Goal: Navigation & Orientation: Find specific page/section

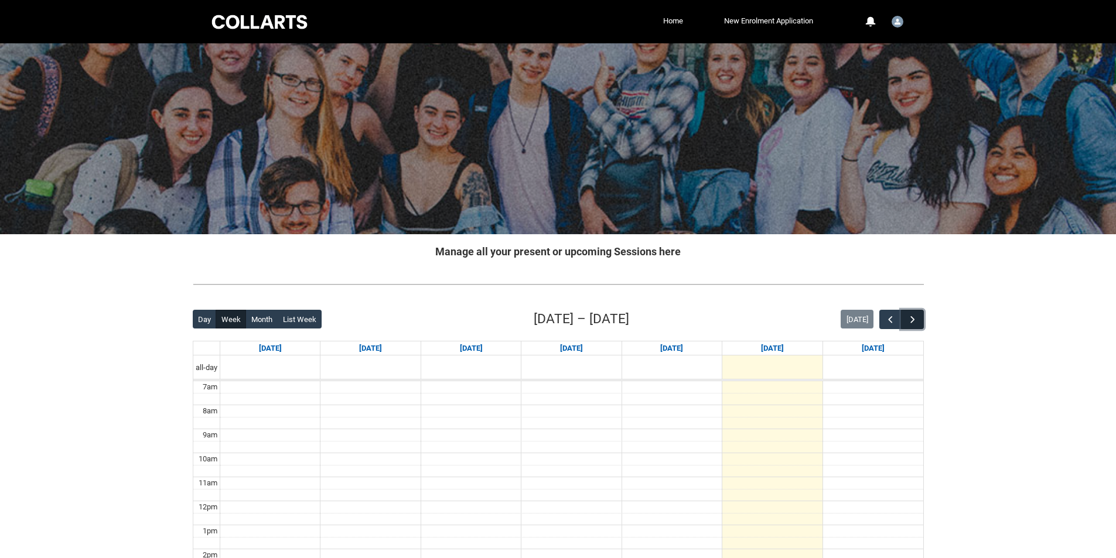
click at [911, 321] on span "button" at bounding box center [913, 320] width 12 height 12
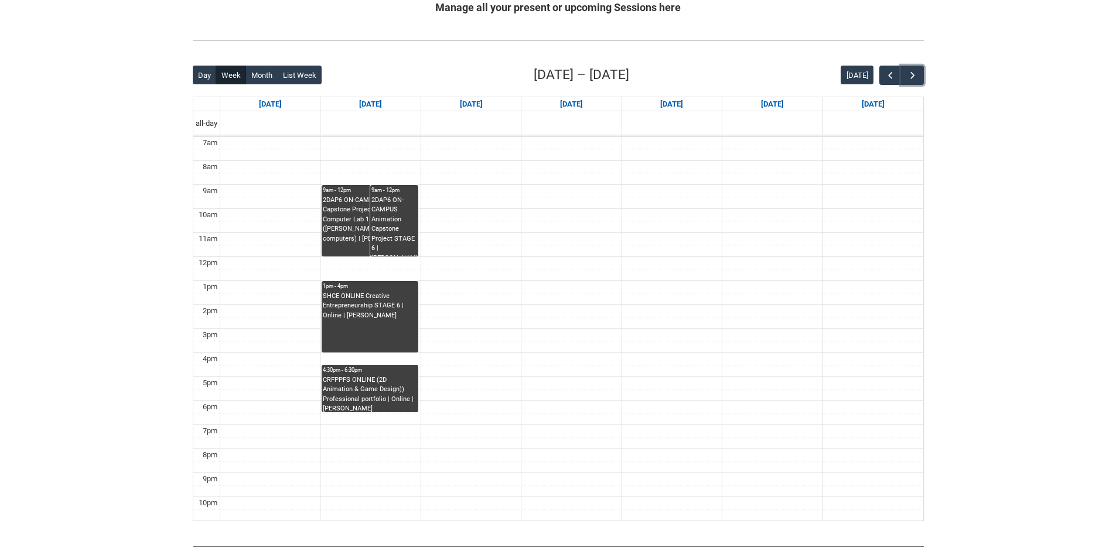
scroll to position [242, 0]
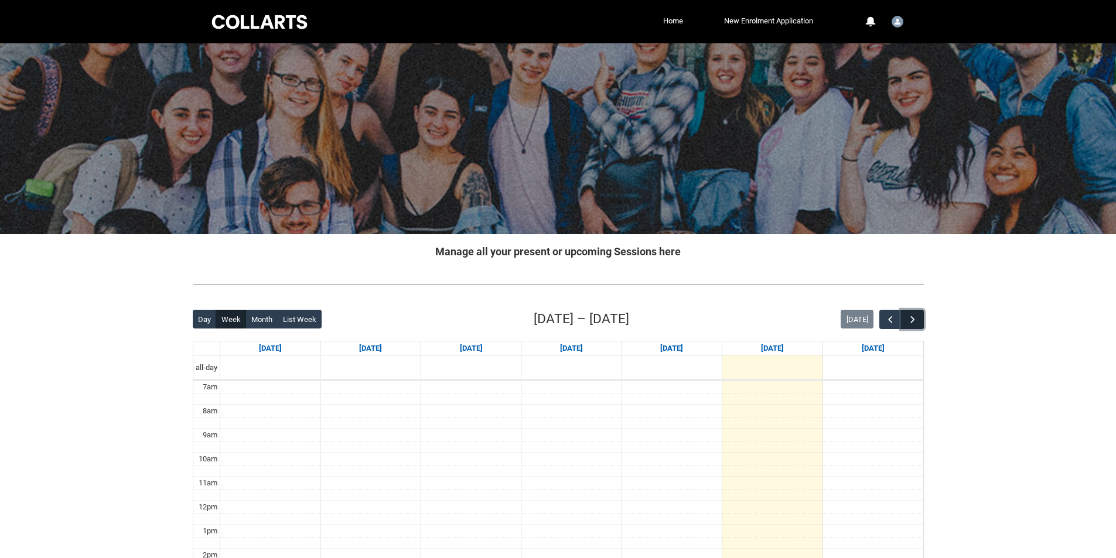
click at [915, 317] on span "button" at bounding box center [913, 320] width 12 height 12
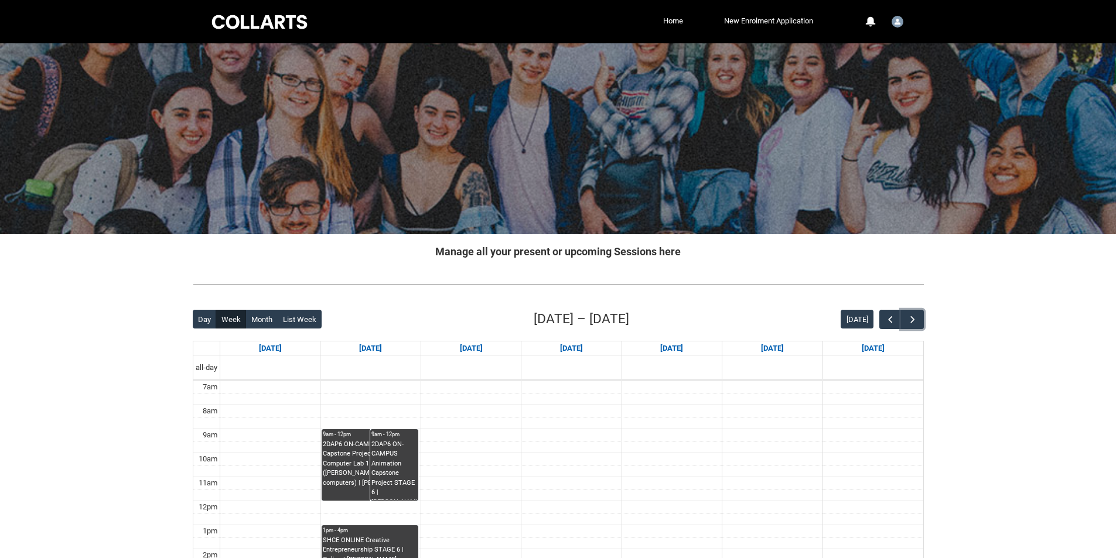
click at [349, 486] on div "2DAP6 ON-CAMPUS Animation Capstone Project STAGE 6 | Computer Lab 1 ([PERSON_NA…" at bounding box center [370, 470] width 94 height 61
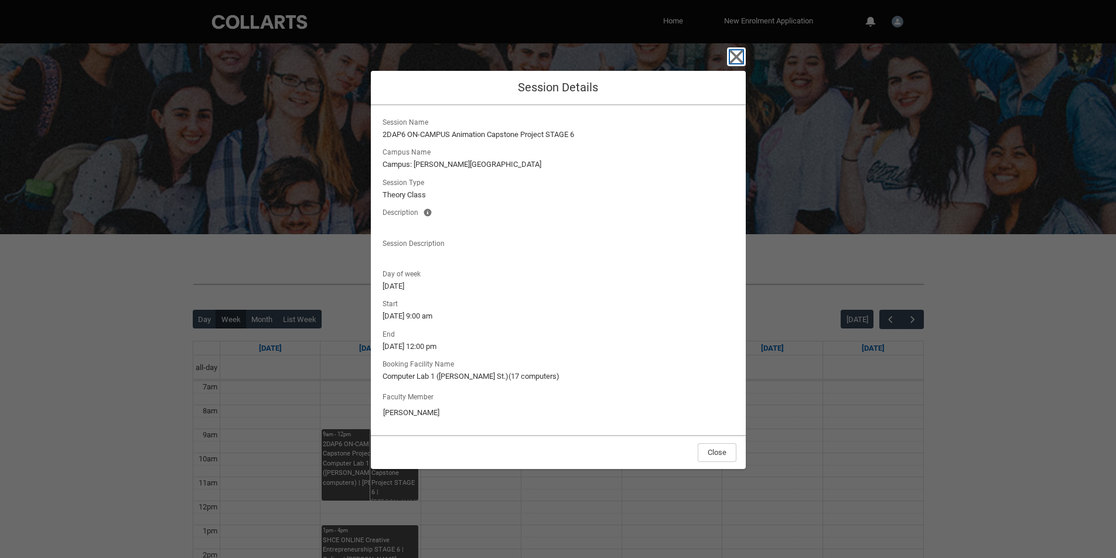
click at [741, 65] on icon "button" at bounding box center [736, 56] width 19 height 19
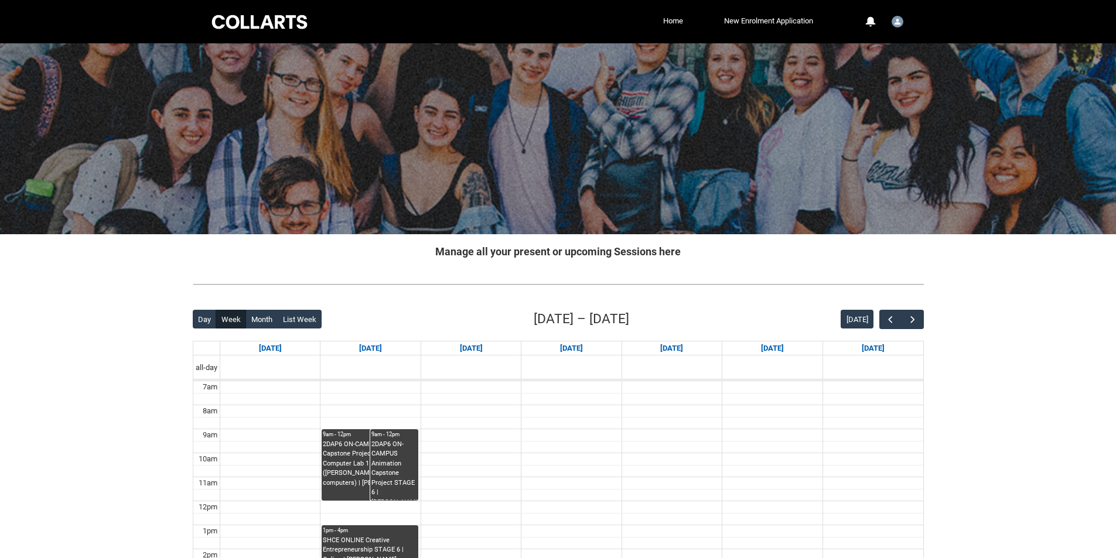
click at [403, 456] on div "2DAP6 ON-CAMPUS Animation Capstone Project STAGE 6 | Draper (Cromwell St.) (cap…" at bounding box center [395, 470] width 46 height 61
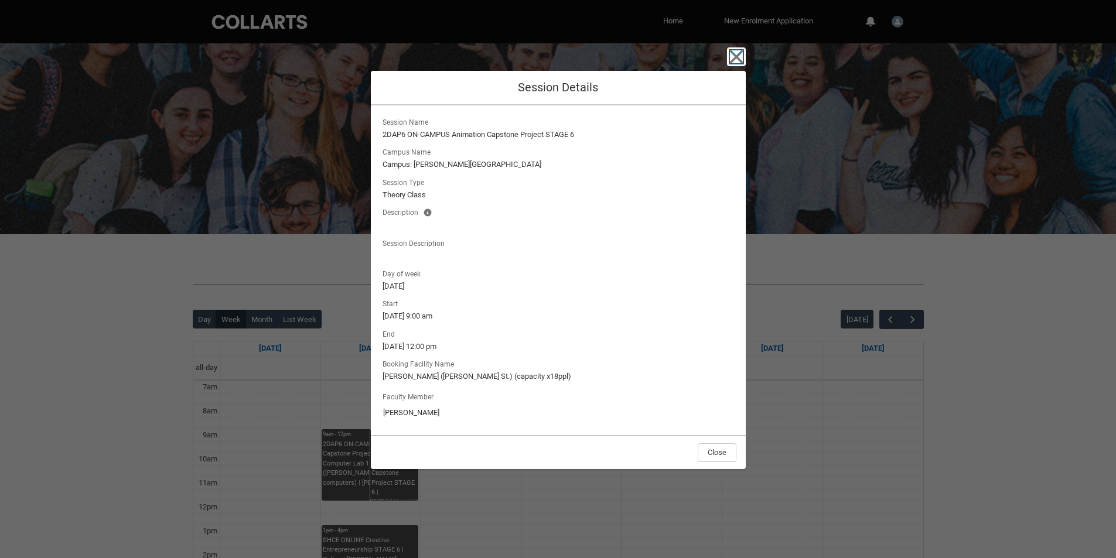
click at [734, 60] on icon "button" at bounding box center [736, 56] width 13 height 13
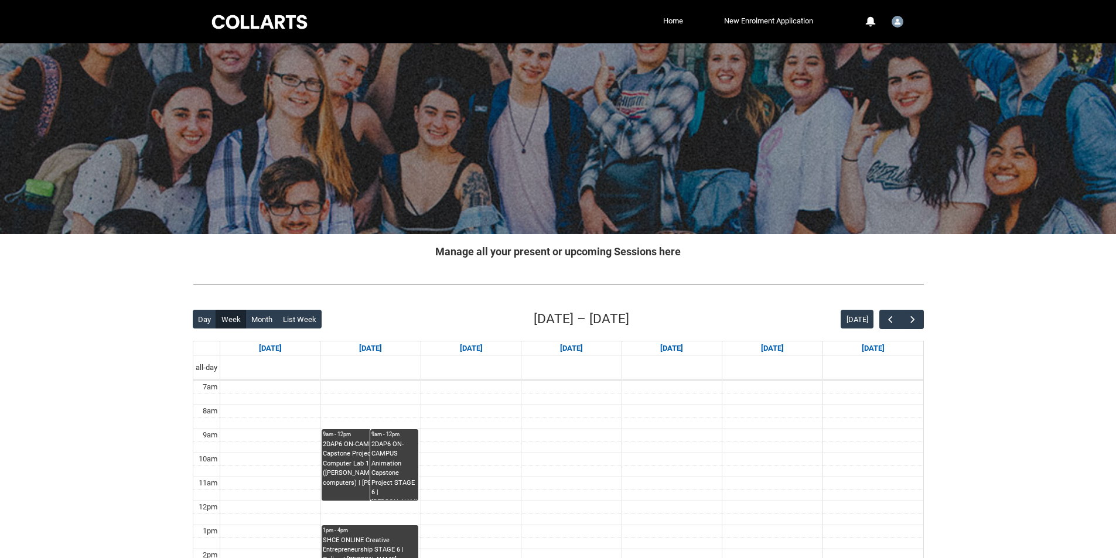
click at [386, 537] on div "SHCE ONLINE Creative Entrepreneurship STAGE 6 | Online | Morgan Williams" at bounding box center [370, 550] width 94 height 29
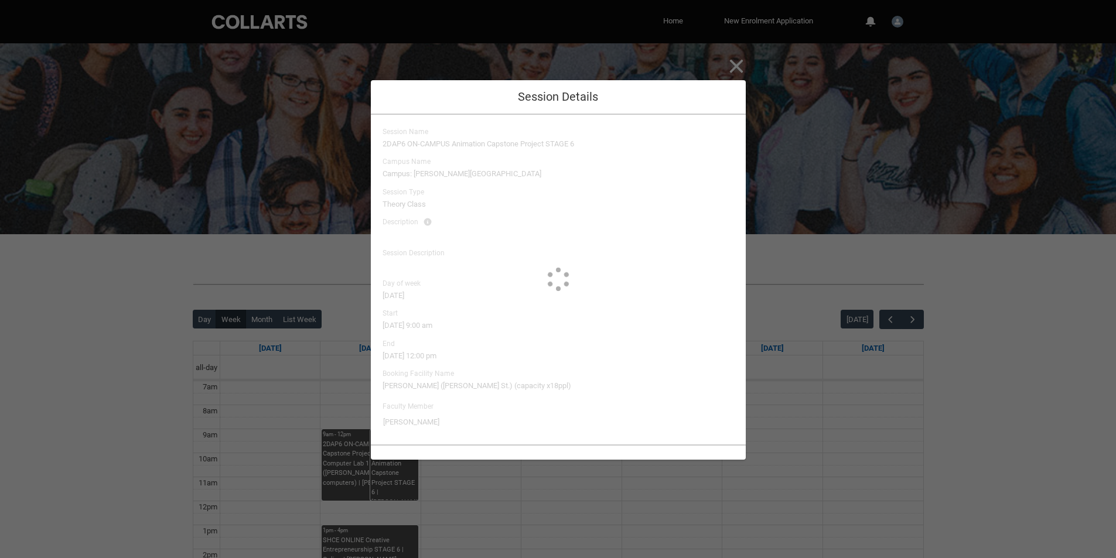
type input "Morgan Williams"
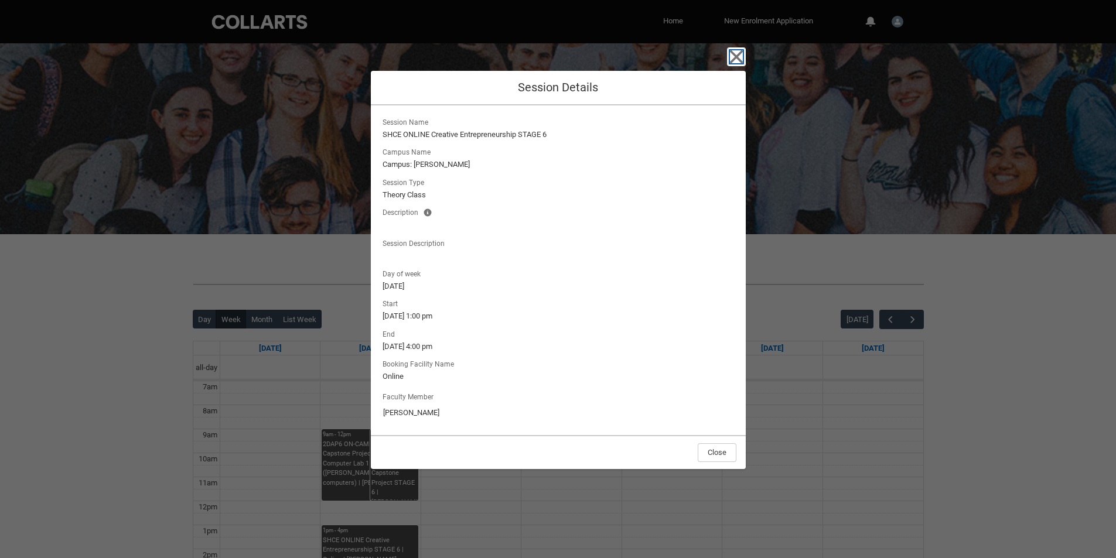
click at [735, 64] on icon "button" at bounding box center [736, 56] width 19 height 19
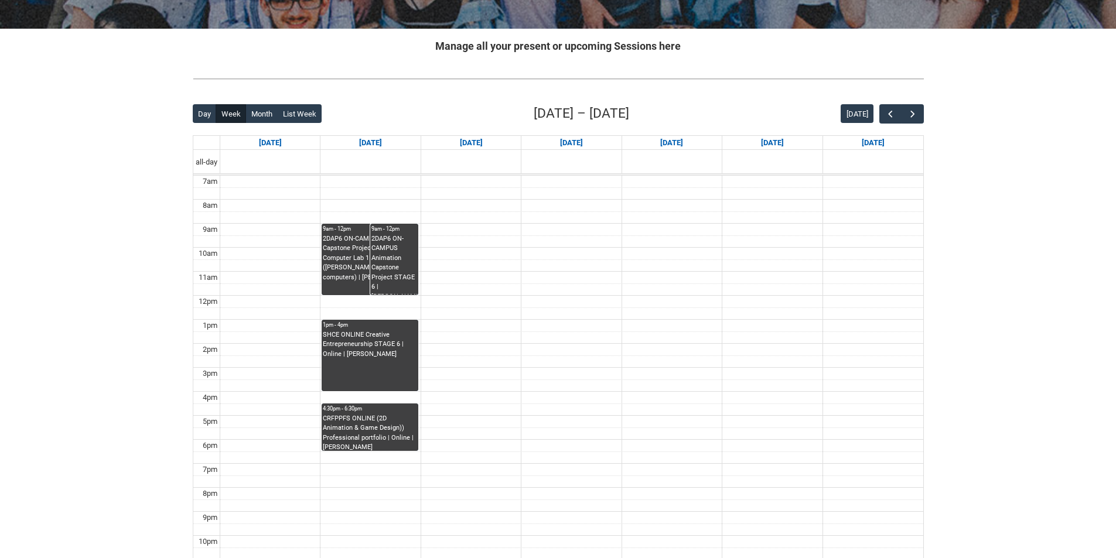
scroll to position [205, 0]
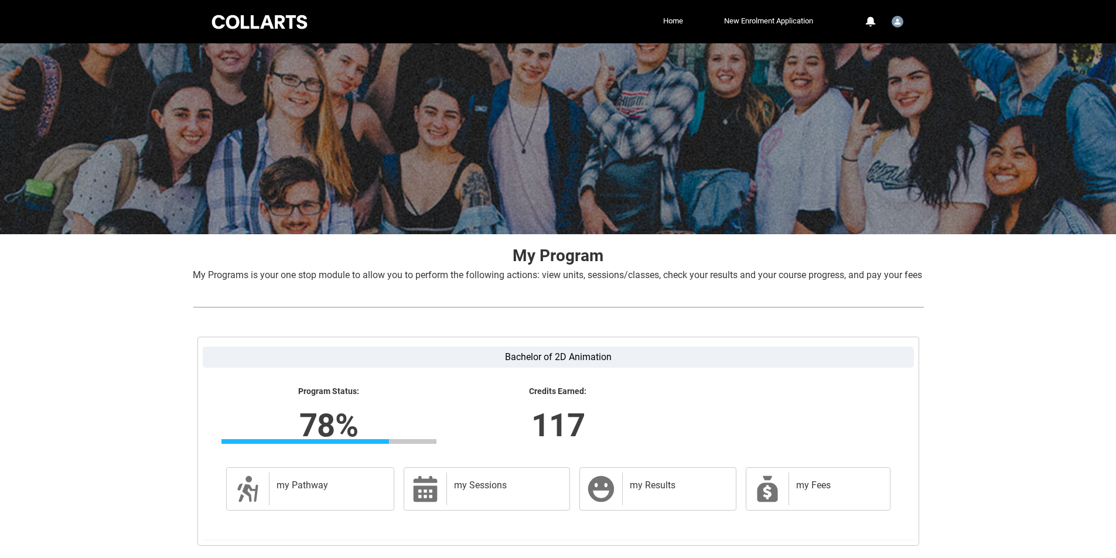
drag, startPoint x: 1115, startPoint y: 169, endPoint x: 1119, endPoint y: 195, distance: 26.1
click at [1116, 195] on html "Loading × Sorry to interrupt CSS Error Refresh Skip to Main Content Collarts Ed…" at bounding box center [558, 319] width 1116 height 639
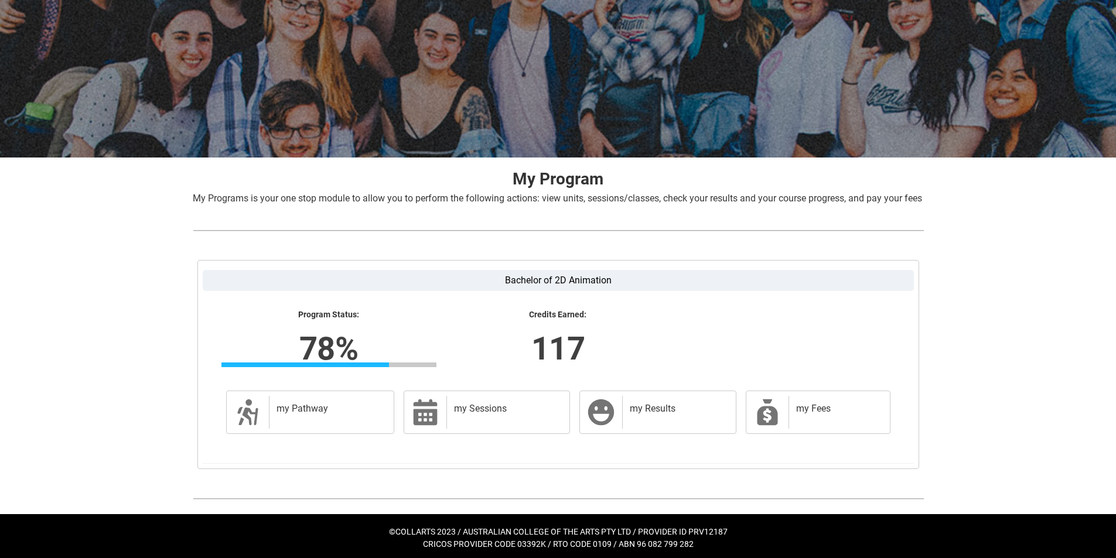
scroll to position [94, 0]
